Goal: Obtain resource: Download file/media

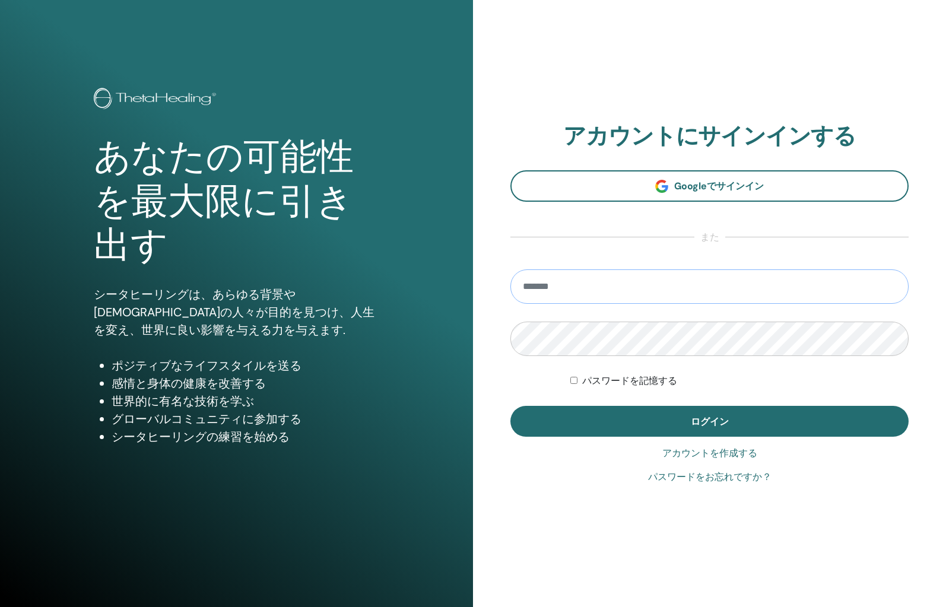
type input "**********"
click at [709, 421] on button "ログイン" at bounding box center [710, 421] width 398 height 31
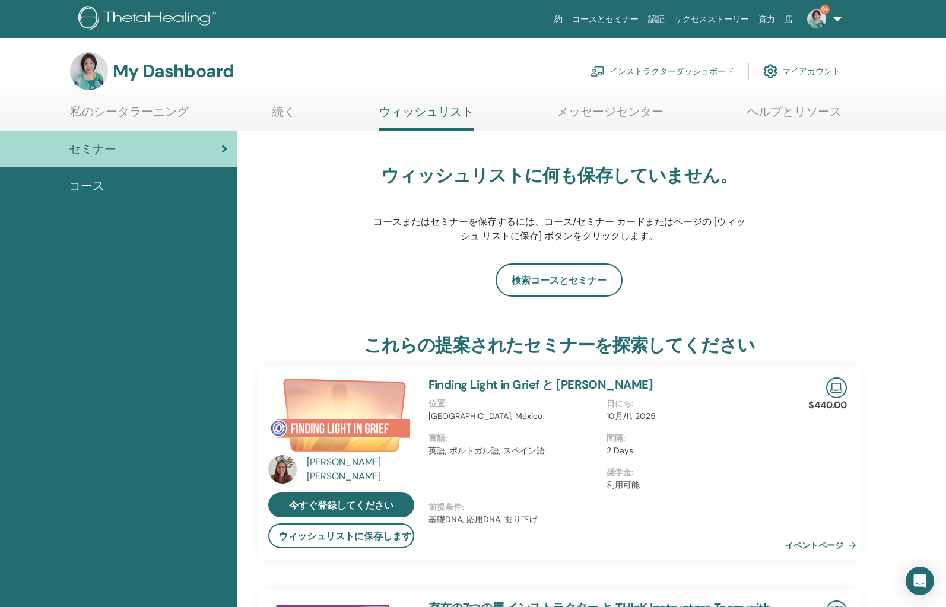
click at [682, 76] on link "インストラクターダッシュボード" at bounding box center [663, 71] width 144 height 26
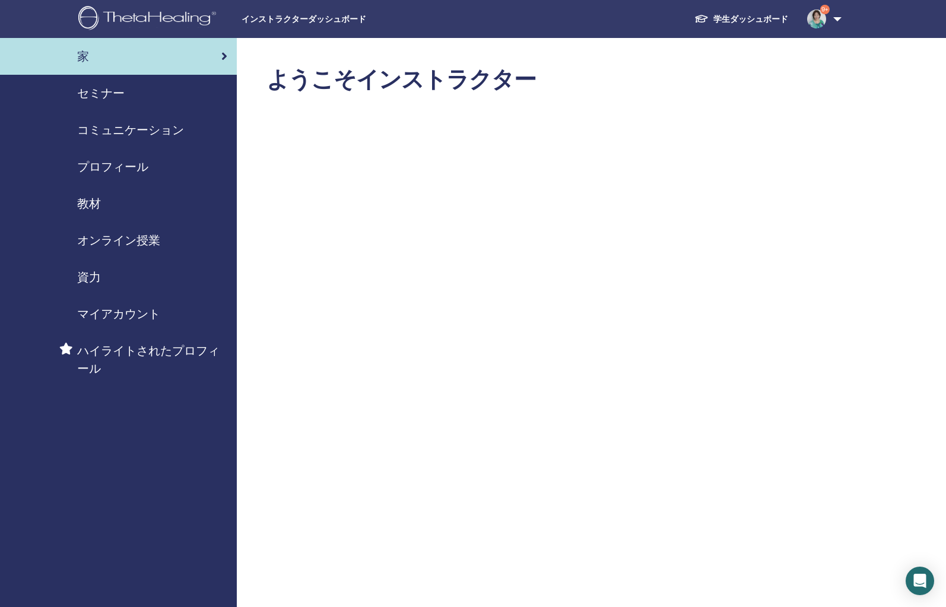
click at [93, 207] on span "教材" at bounding box center [89, 204] width 24 height 18
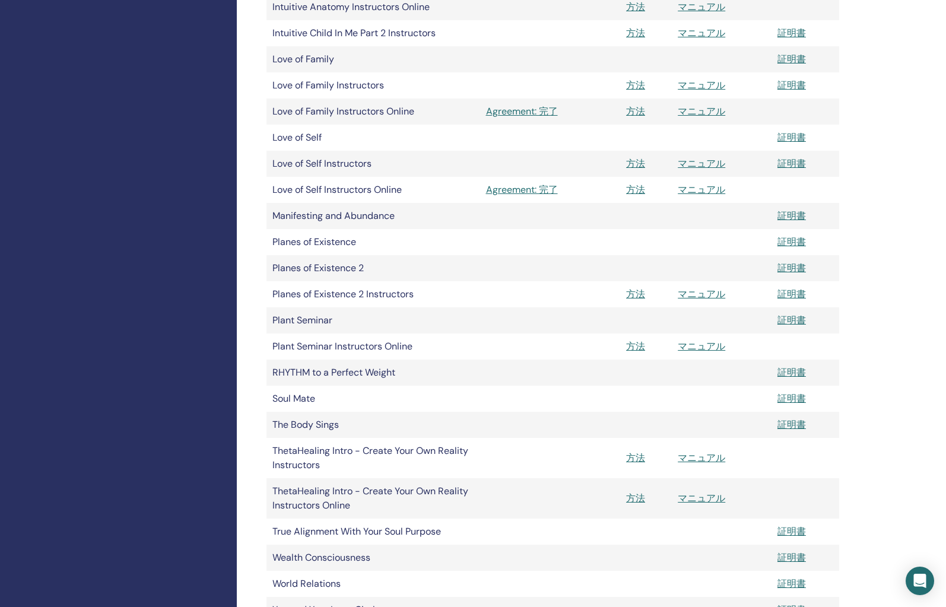
scroll to position [1126, 0]
click at [708, 293] on link "マニュアル" at bounding box center [701, 293] width 47 height 12
